Goal: Find specific page/section: Find specific page/section

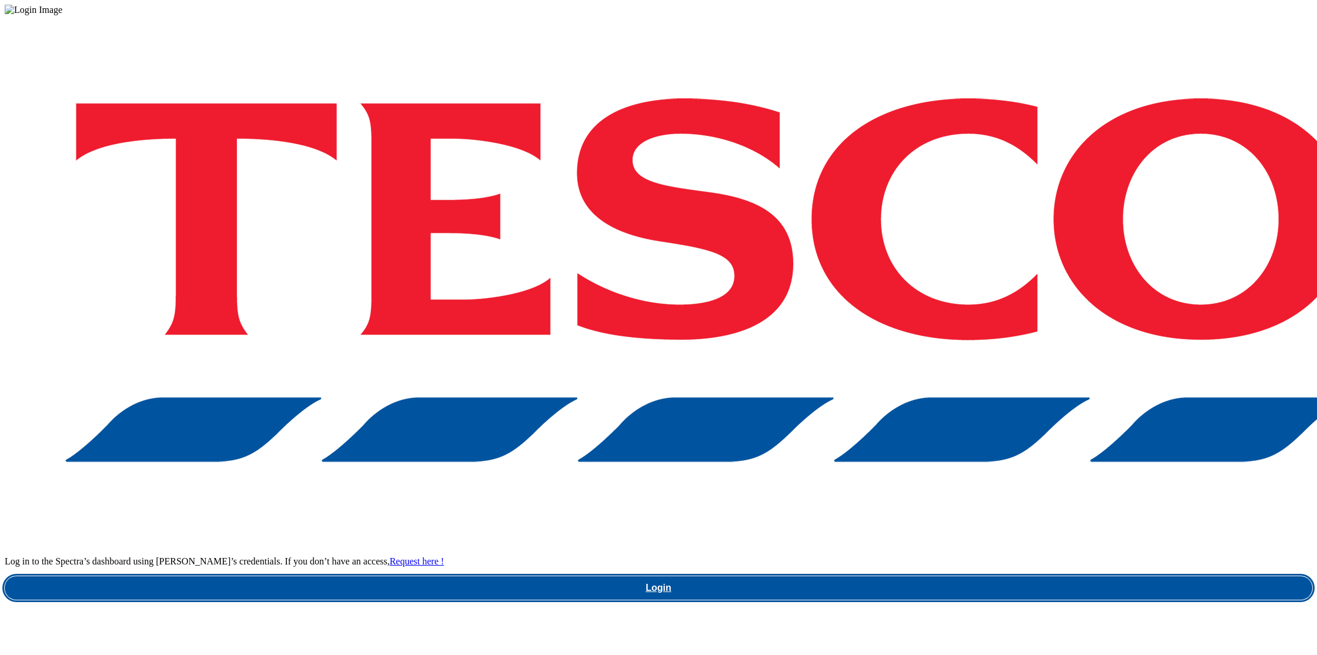
click at [988, 576] on link "Login" at bounding box center [658, 588] width 1307 height 24
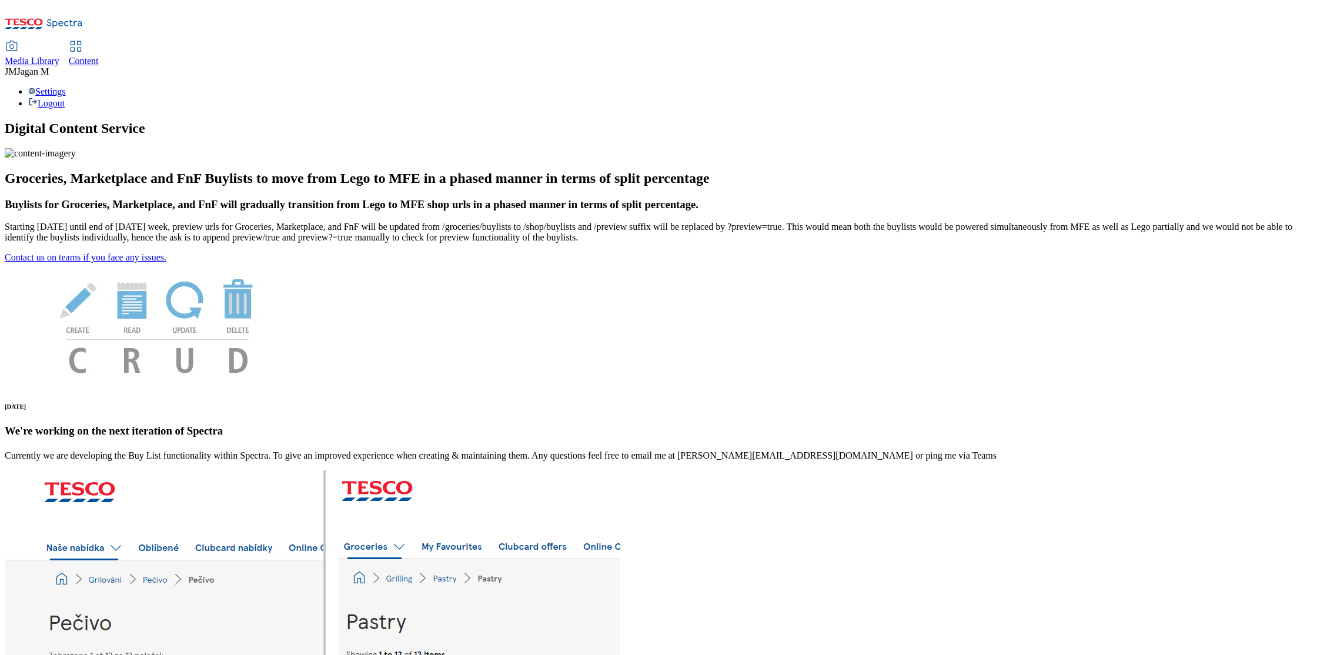
click at [59, 56] on span "Media Library" at bounding box center [32, 61] width 55 height 10
